Goal: Information Seeking & Learning: Learn about a topic

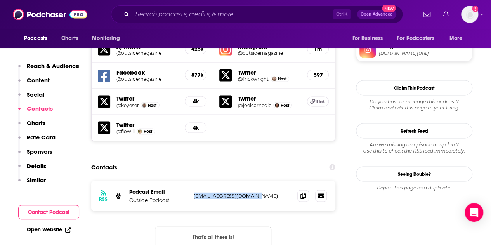
drag, startPoint x: 360, startPoint y: 201, endPoint x: 227, endPoint y: 240, distance: 139.2
click at [187, 15] on input "Search podcasts, credits, & more..." at bounding box center [232, 14] width 200 height 12
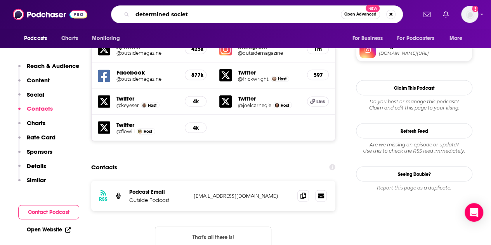
type input "determined society"
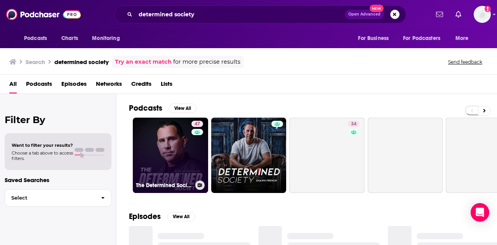
click at [162, 134] on link "47 The Determined Society with [PERSON_NAME]" at bounding box center [170, 155] width 75 height 75
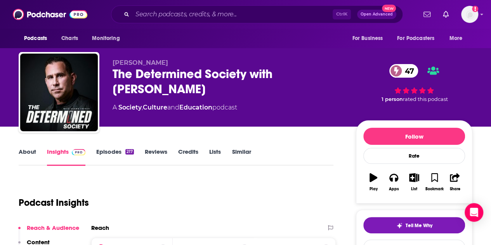
click at [110, 152] on link "Episodes 217" at bounding box center [115, 157] width 38 height 18
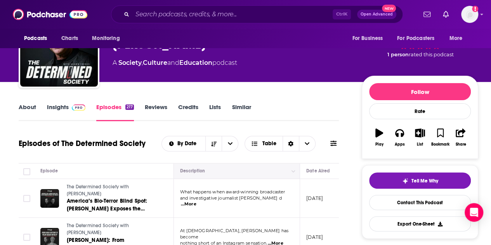
scroll to position [39, 0]
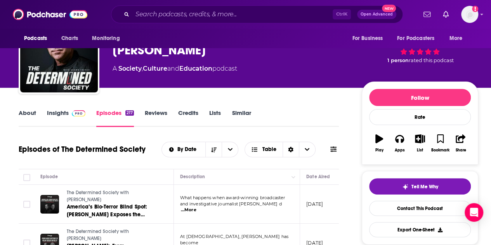
click at [23, 111] on link "About" at bounding box center [27, 118] width 17 height 18
